Goal: Transaction & Acquisition: Book appointment/travel/reservation

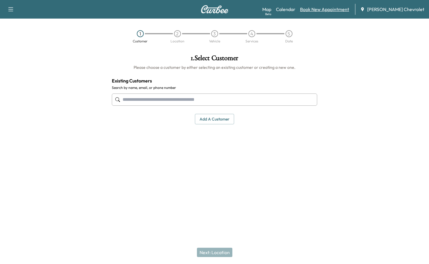
click at [331, 8] on link "Book New Appointment" at bounding box center [324, 9] width 49 height 7
click at [295, 8] on link "Calendar" at bounding box center [285, 9] width 19 height 7
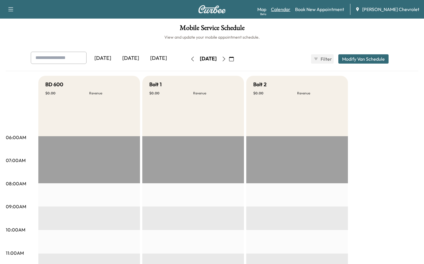
click at [290, 7] on link "Calendar" at bounding box center [280, 9] width 19 height 7
click at [290, 6] on link "Calendar" at bounding box center [280, 9] width 19 height 7
click at [60, 24] on h1 "Mobile Service Schedule" at bounding box center [212, 29] width 412 height 10
